Goal: Task Accomplishment & Management: Complete application form

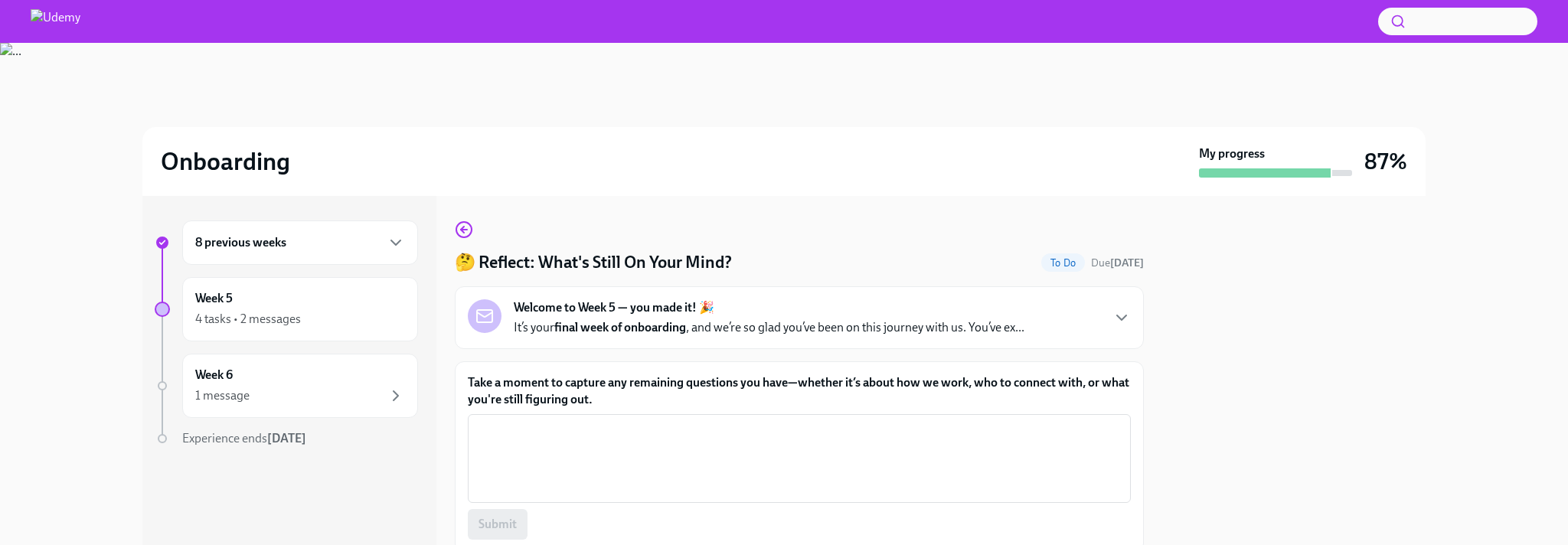
click at [783, 317] on div "Welcome to Week 5 — you made it! 🎉 It’s your final week of onboarding , and we’…" at bounding box center [769, 317] width 511 height 37
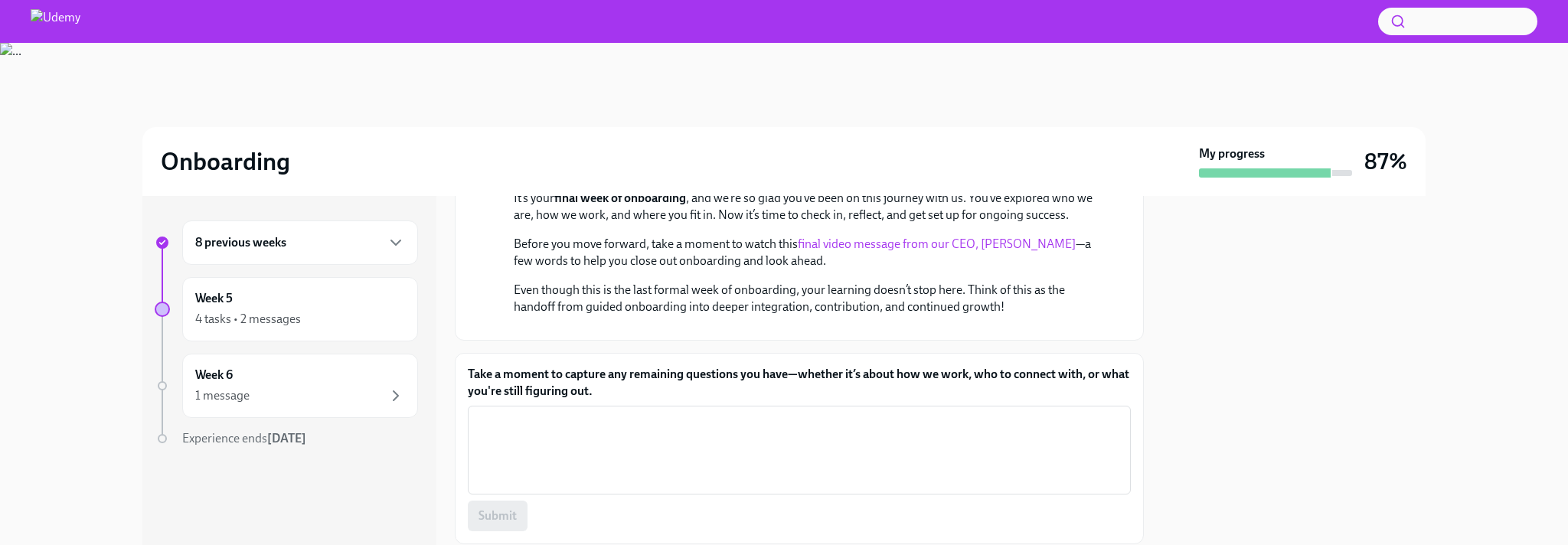
scroll to position [179, 0]
click at [840, 240] on link "final video message from our CEO, [PERSON_NAME]" at bounding box center [937, 242] width 278 height 15
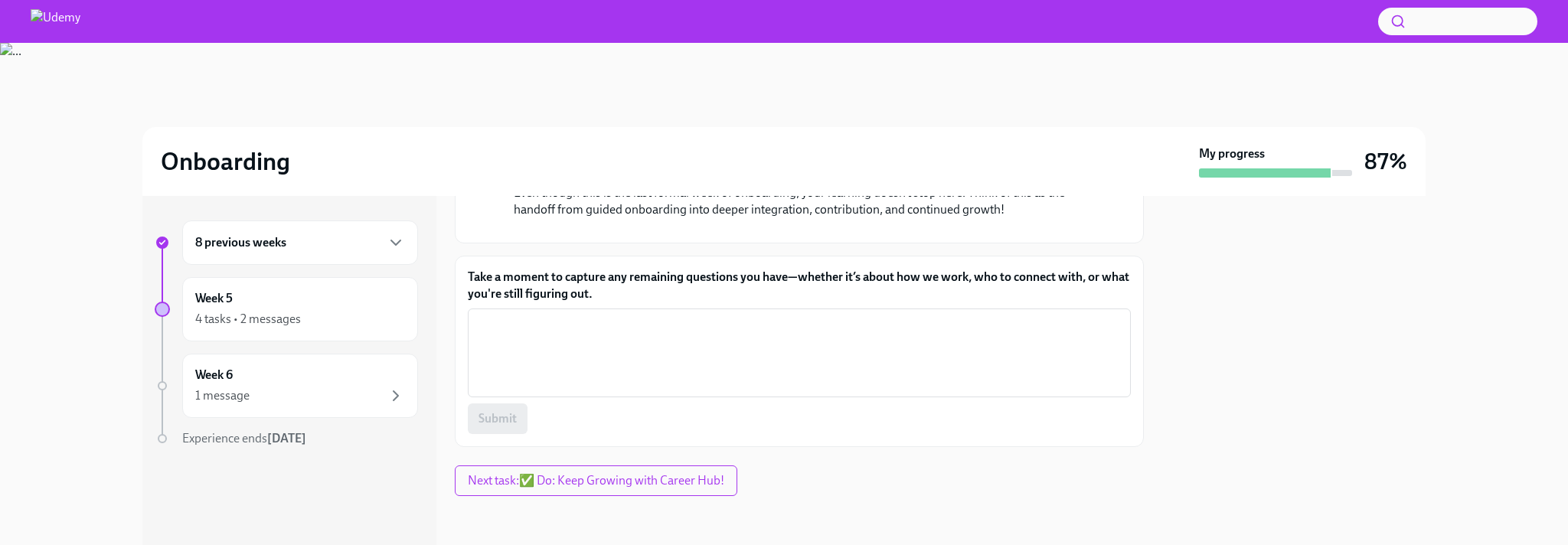
scroll to position [469, 0]
click at [670, 484] on span "Next task : ✅ Do: Keep Growing with Career Hub!" at bounding box center [595, 481] width 257 height 15
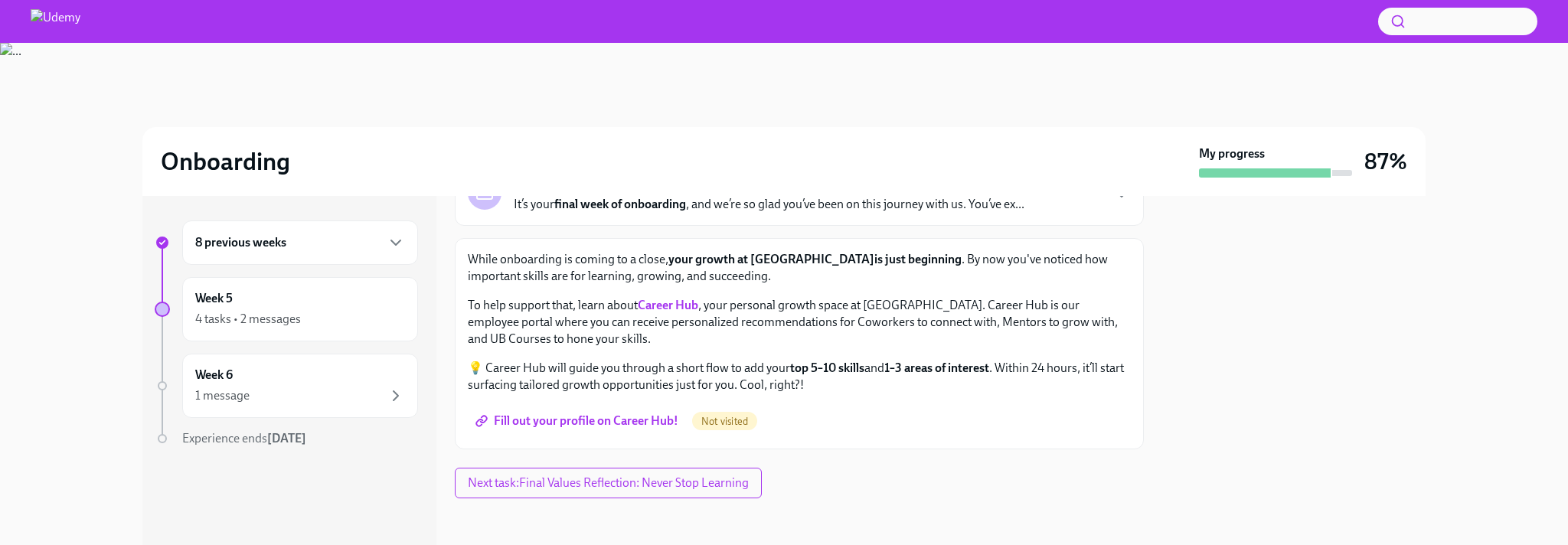
scroll to position [125, 0]
click at [644, 423] on span "Fill out your profile on Career Hub!" at bounding box center [578, 419] width 200 height 15
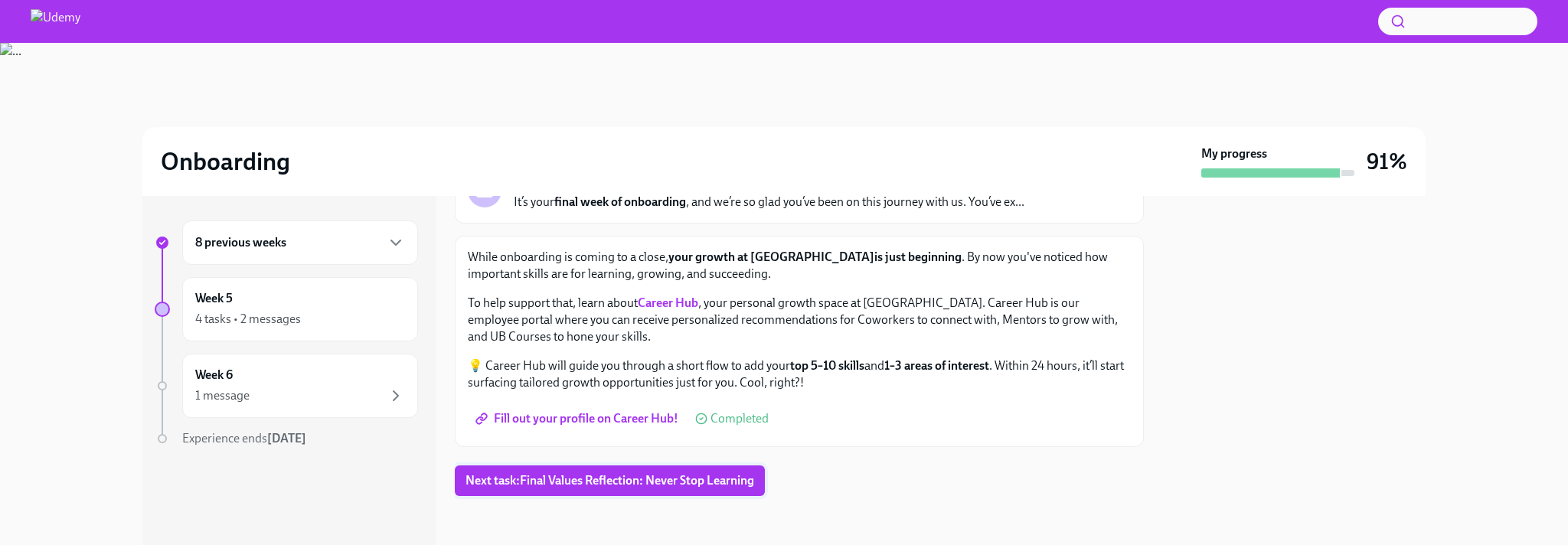
click at [664, 474] on span "Next task : Final Values Reflection: Never Stop Learning" at bounding box center [610, 481] width 289 height 15
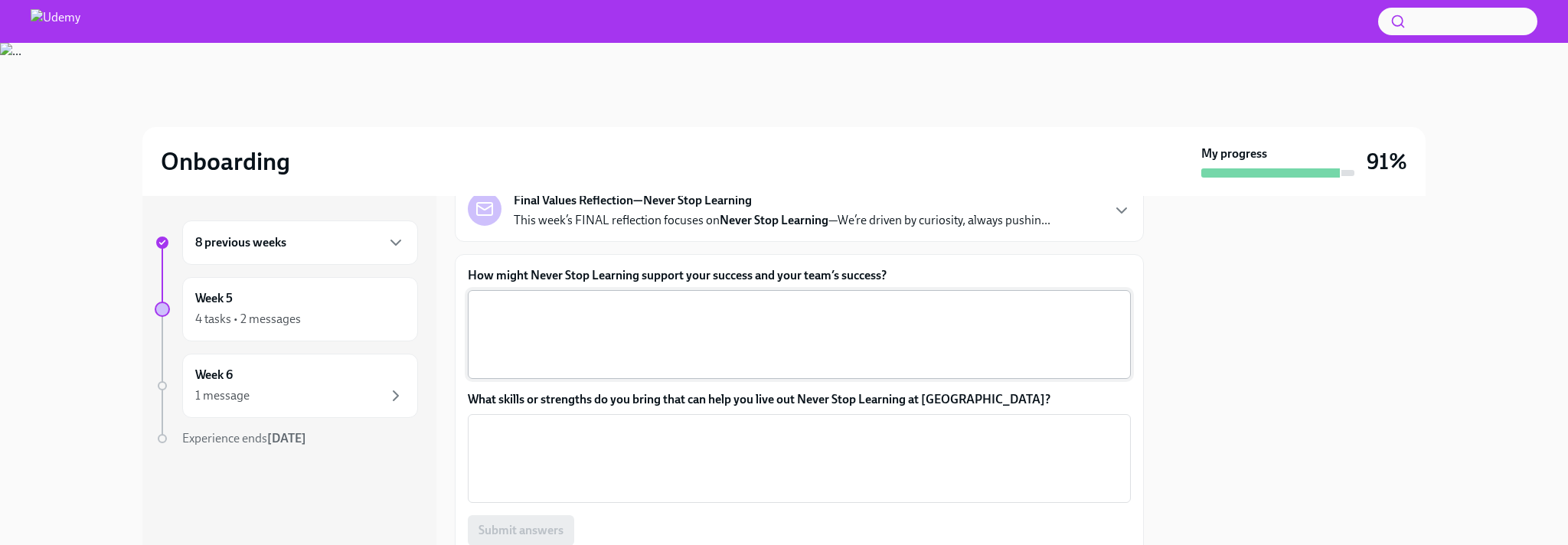
scroll to position [108, 0]
drag, startPoint x: 896, startPoint y: 278, endPoint x: 463, endPoint y: 277, distance: 433.0
click at [463, 277] on div "How might Never Stop Learning support your success and your team’s success? x ​…" at bounding box center [800, 429] width 689 height 351
copy label "How might Never Stop Learning support your success and your team’s success?"
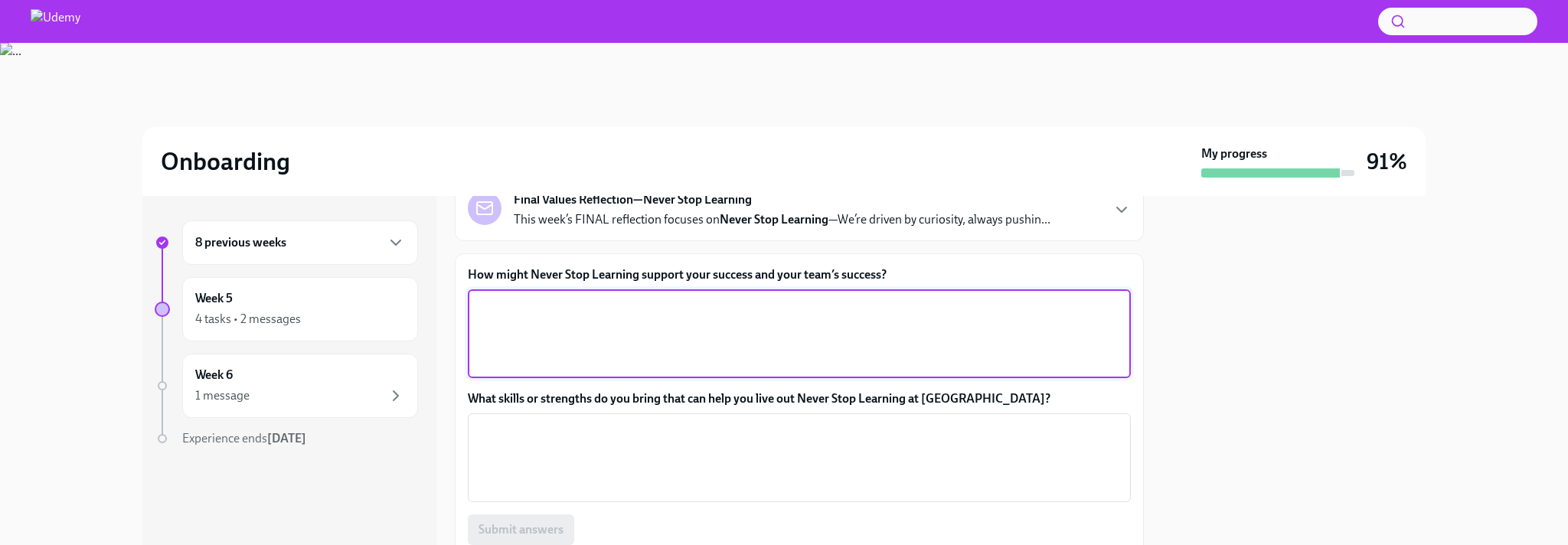
click at [723, 341] on textarea "How might Never Stop Learning support your success and your team’s success?" at bounding box center [799, 334] width 644 height 73
paste textarea "Never Stop Learning keeps me curious and growing, so I can bring fresh ideas an…"
type textarea "Never Stop Learning keeps me curious and growing, so I can bring fresh ideas an…"
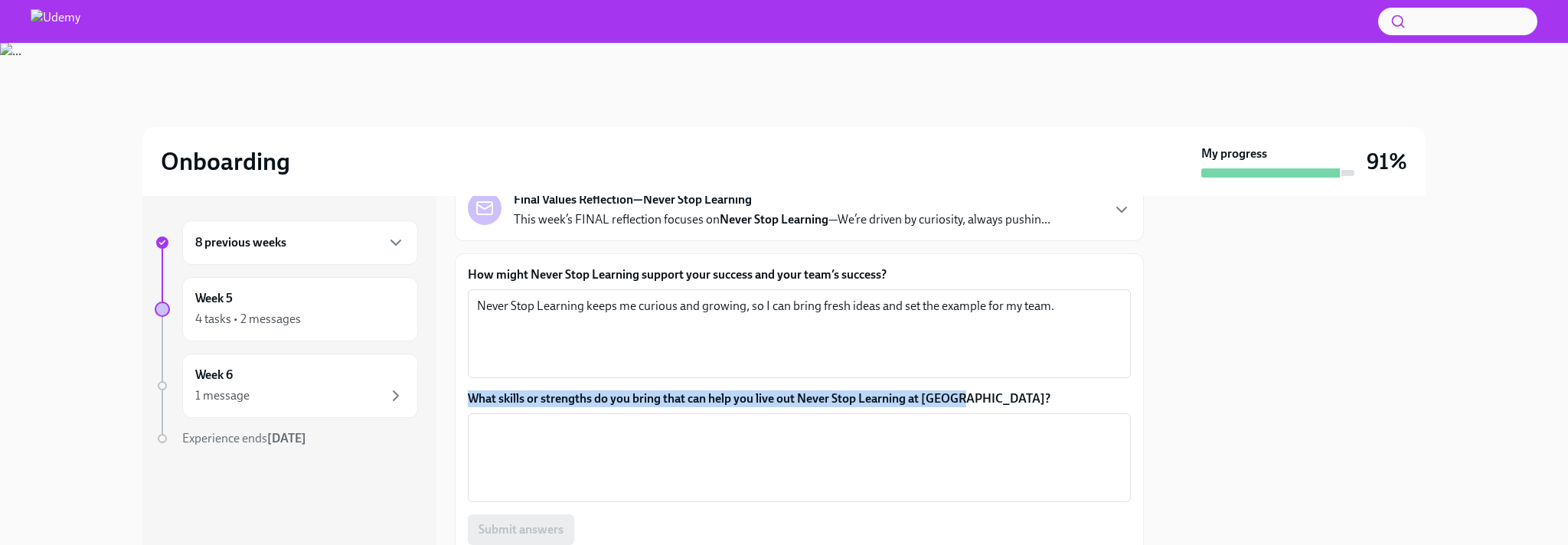
drag, startPoint x: 975, startPoint y: 396, endPoint x: 453, endPoint y: 395, distance: 522.0
click at [453, 395] on div "8 previous weeks Week 5 4 tasks • 2 messages Week 6 1 message Experience ends S…" at bounding box center [783, 371] width 1283 height 349
copy label "What skills or strengths do you bring that can help you live out Never Stop Lea…"
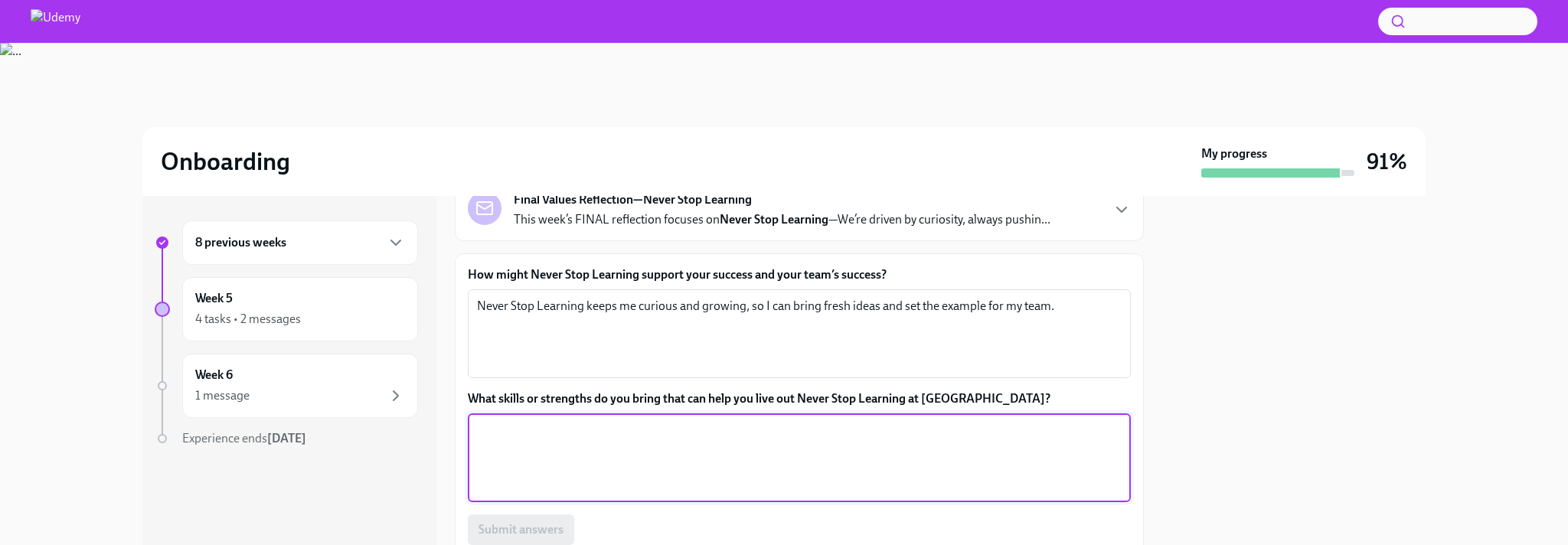
click at [737, 438] on textarea "What skills or strengths do you bring that can help you live out Never Stop Lea…" at bounding box center [799, 458] width 644 height 73
paste textarea "I bring curiosity and adaptability. I like to dive into new topics, learn quick…"
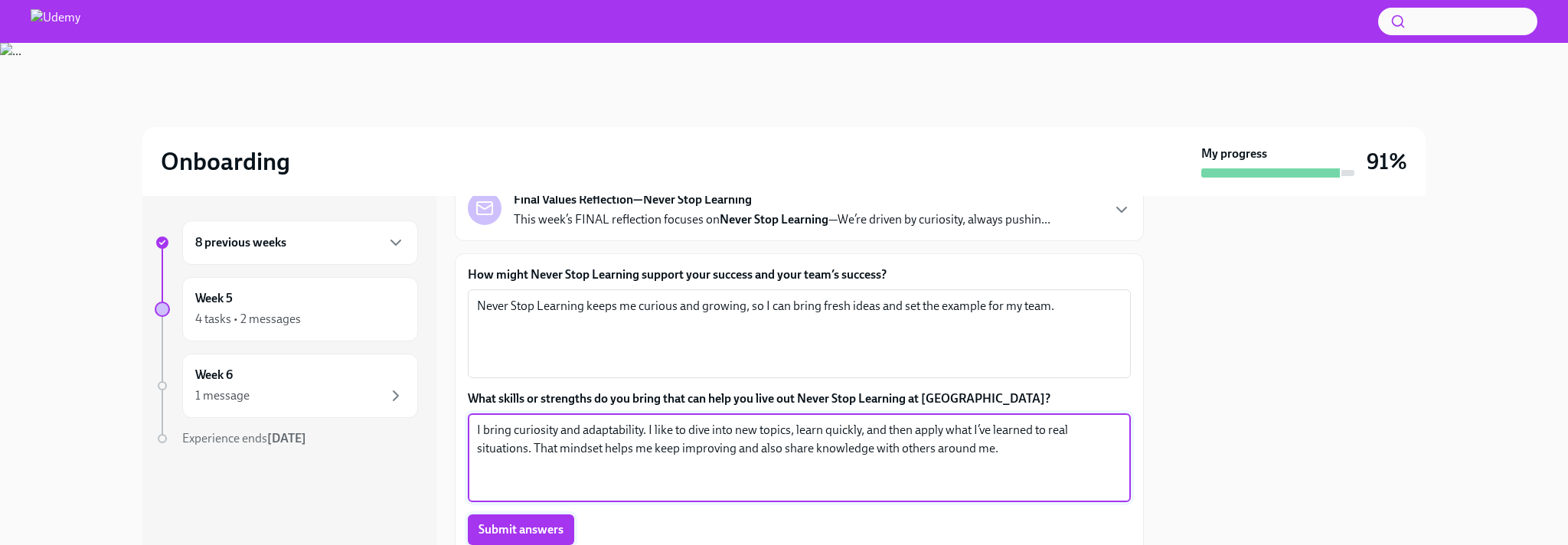
type textarea "I bring curiosity and adaptability. I like to dive into new topics, learn quick…"
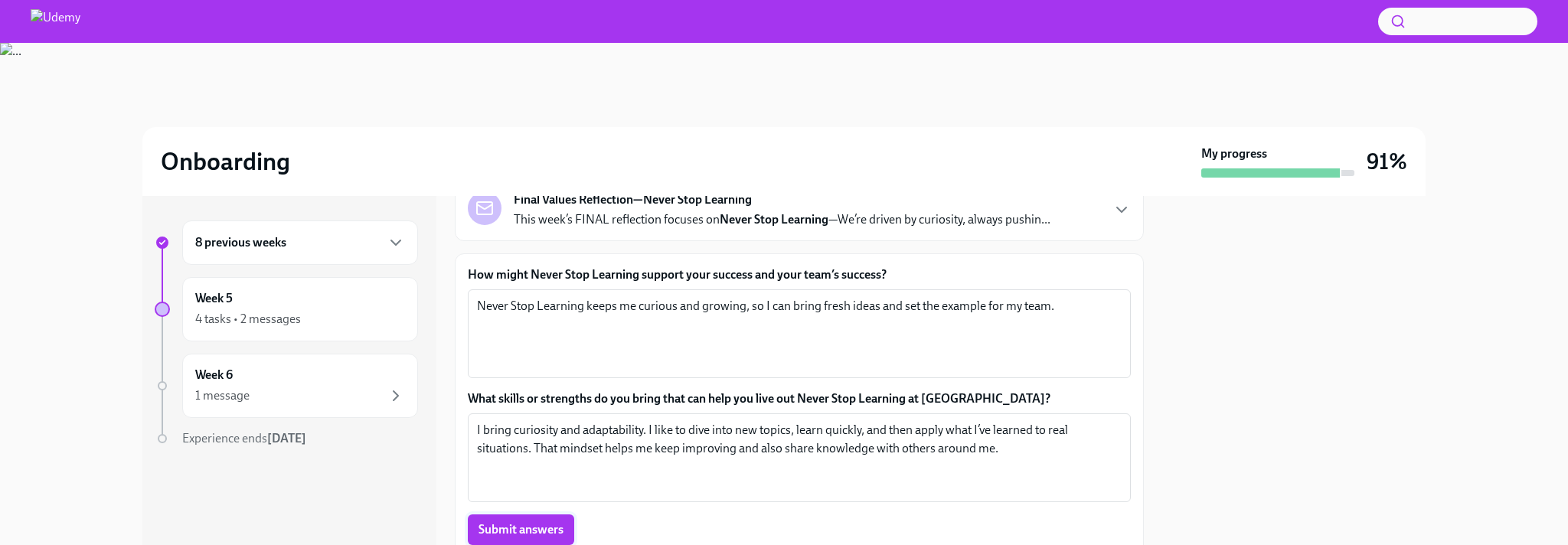
click at [533, 534] on span "Submit answers" at bounding box center [521, 530] width 85 height 15
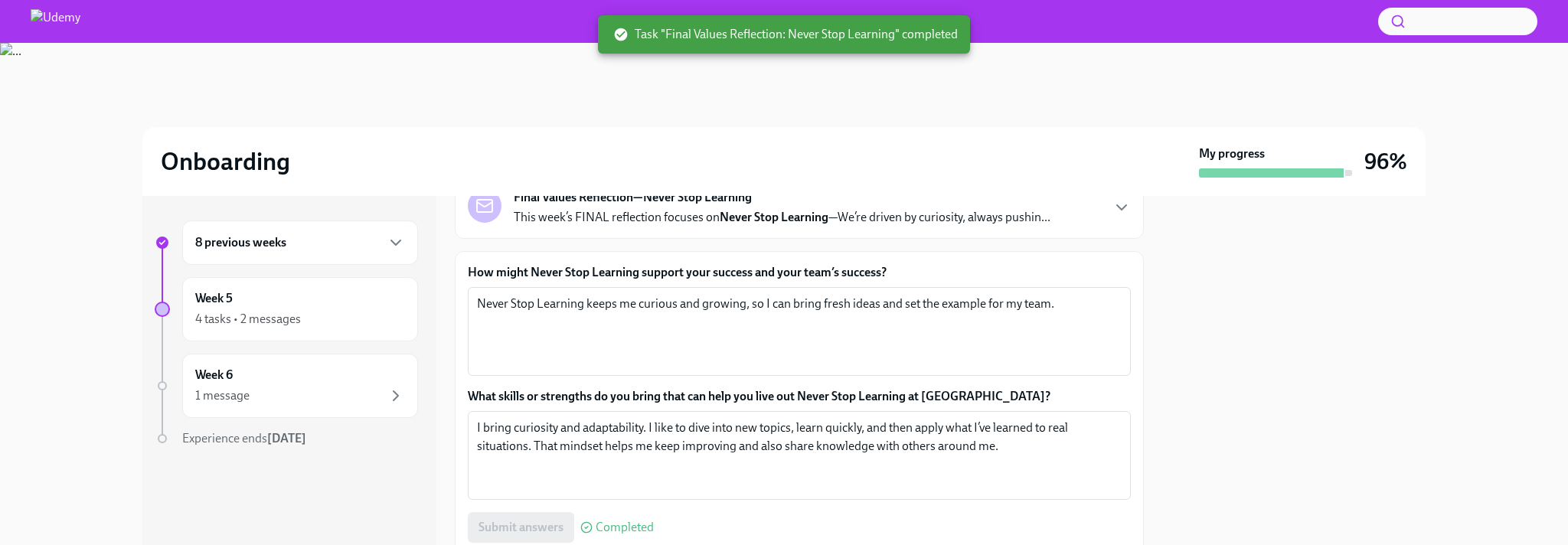
scroll to position [216, 0]
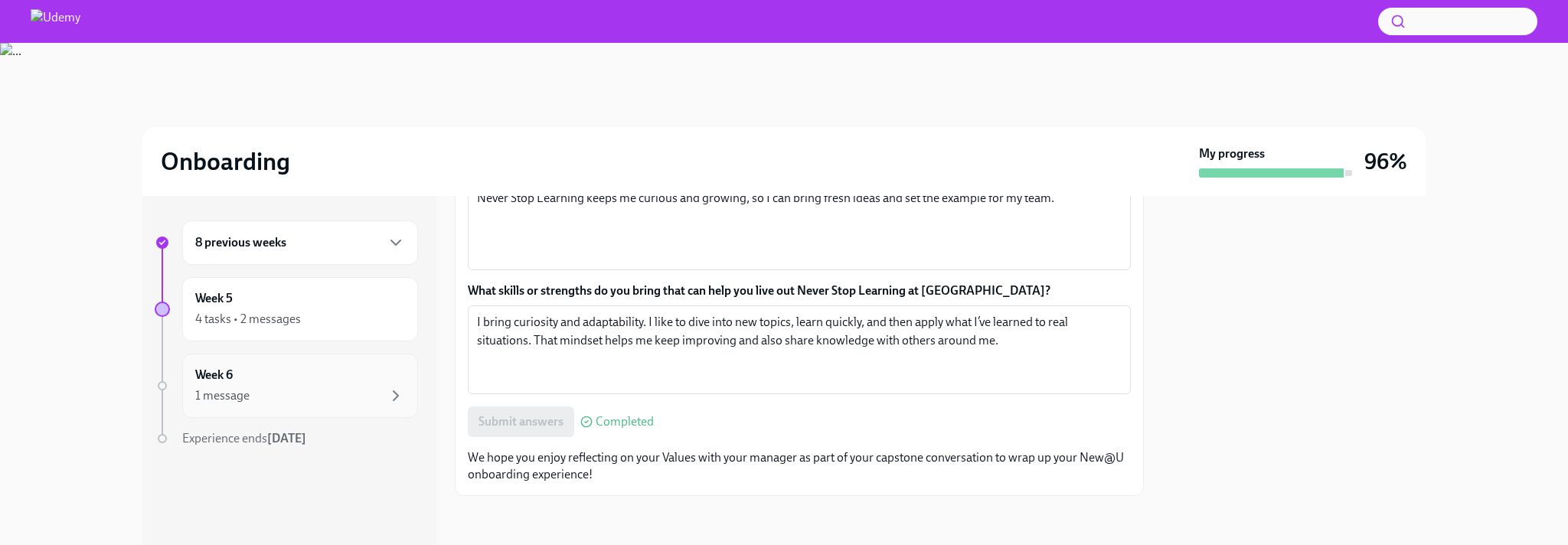
click at [310, 395] on div "1 message" at bounding box center [300, 396] width 210 height 18
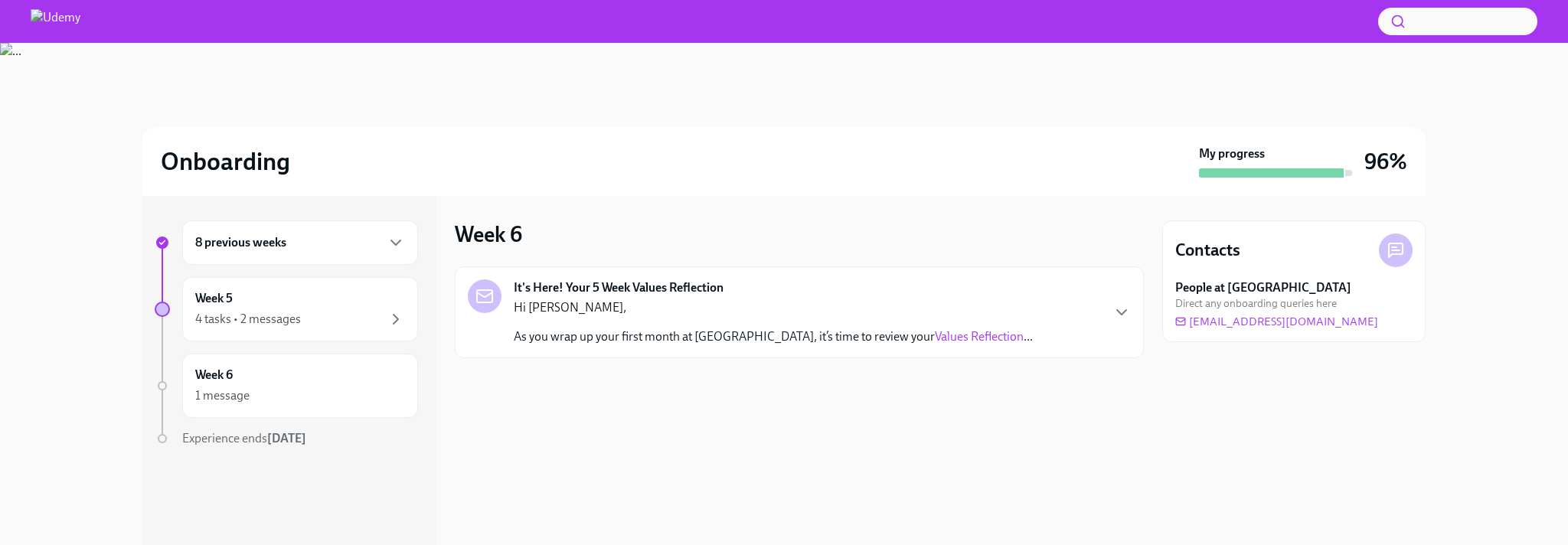
click at [935, 338] on link "Values Reflection" at bounding box center [979, 336] width 89 height 15
click at [1090, 315] on div "It's Here! Your 5 Week Values Reflection Hi [PERSON_NAME], As you wrap up your …" at bounding box center [799, 312] width 663 height 66
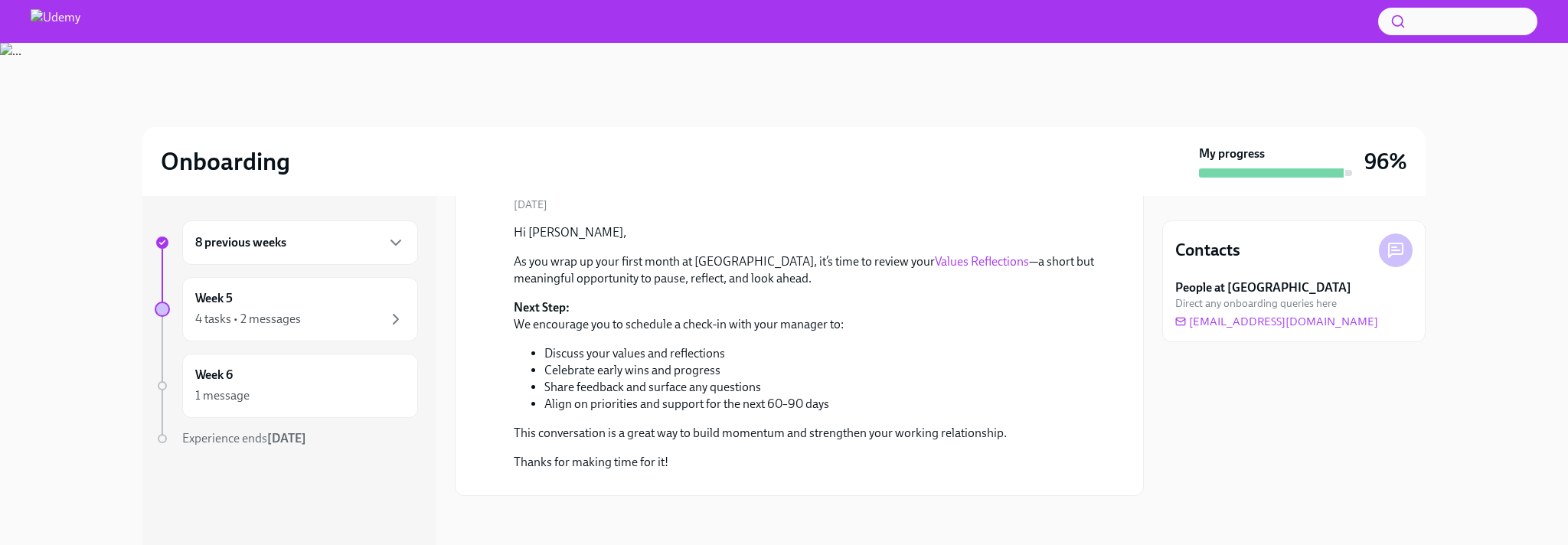
scroll to position [237, 0]
click at [236, 403] on div "1 message" at bounding box center [222, 395] width 54 height 17
